Goal: Obtain resource: Obtain resource

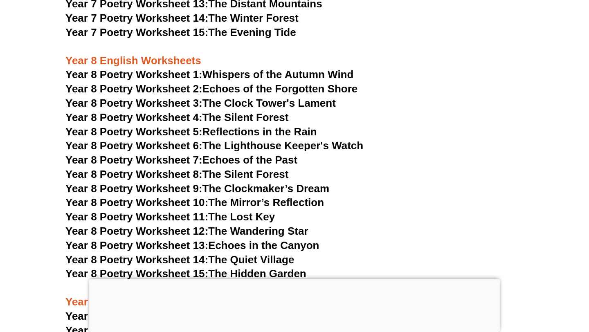
scroll to position [5258, 0]
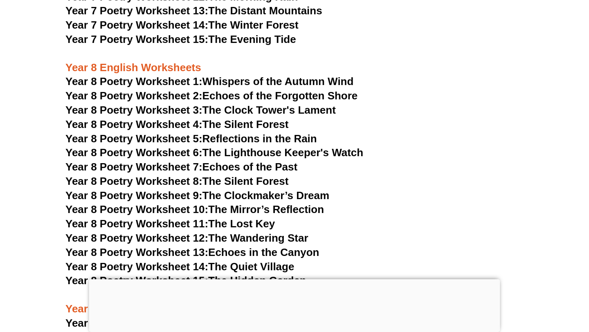
click at [261, 104] on link "Year 8 Poetry Worksheet 3: The Clock Tower's Lament" at bounding box center [200, 110] width 270 height 12
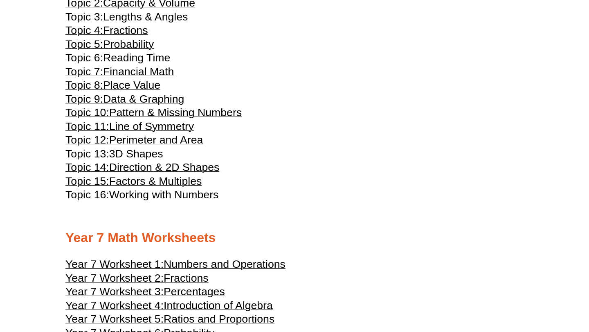
scroll to position [1715, 0]
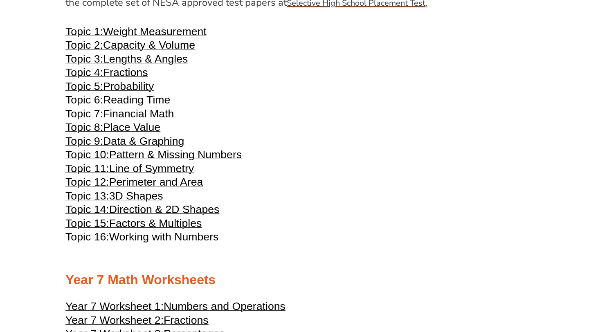
click at [130, 78] on span "Fractions" at bounding box center [125, 72] width 45 height 12
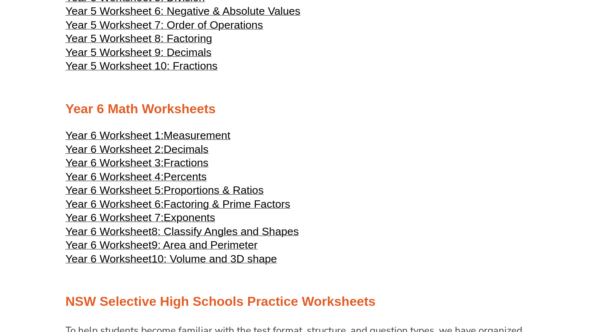
scroll to position [1325, 0]
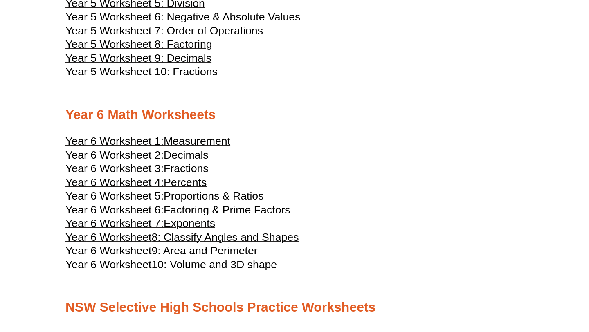
click at [175, 175] on span "Fractions" at bounding box center [185, 168] width 45 height 12
